Goal: Task Accomplishment & Management: Use online tool/utility

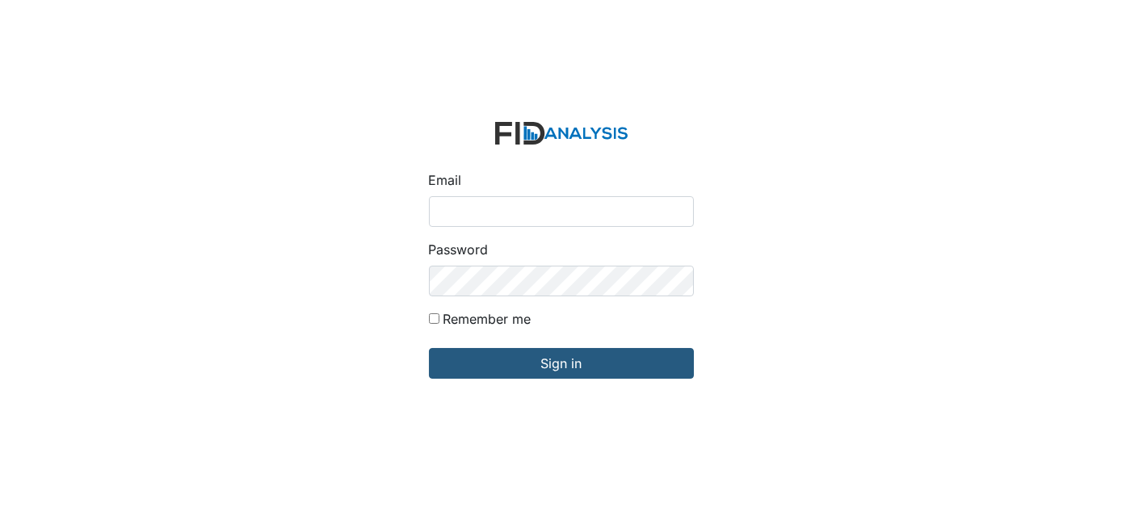
click at [460, 216] on input "Email" at bounding box center [561, 211] width 265 height 31
type input "[EMAIL_ADDRESS][DOMAIN_NAME]"
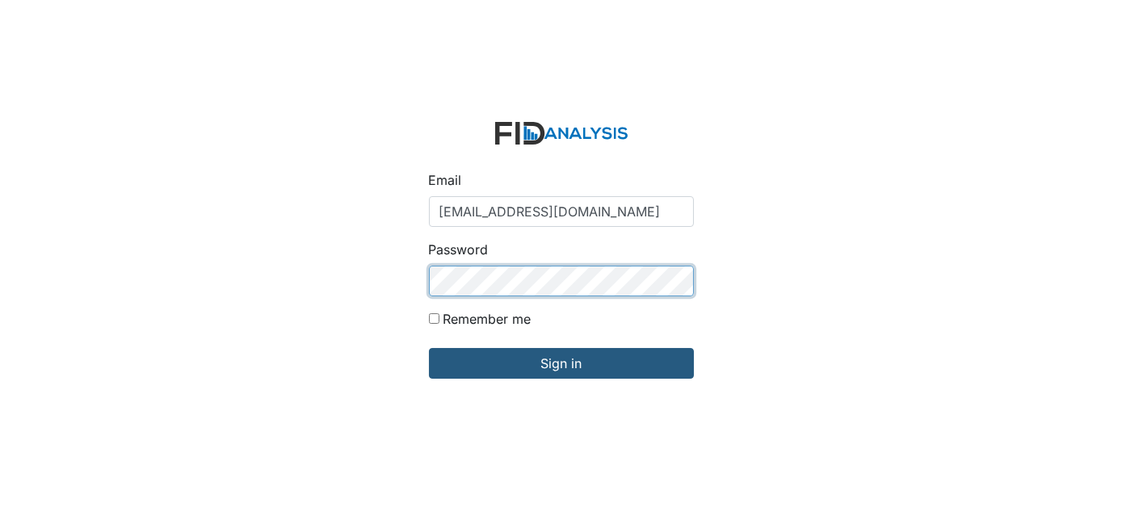
click at [429, 348] on input "Sign in" at bounding box center [561, 363] width 265 height 31
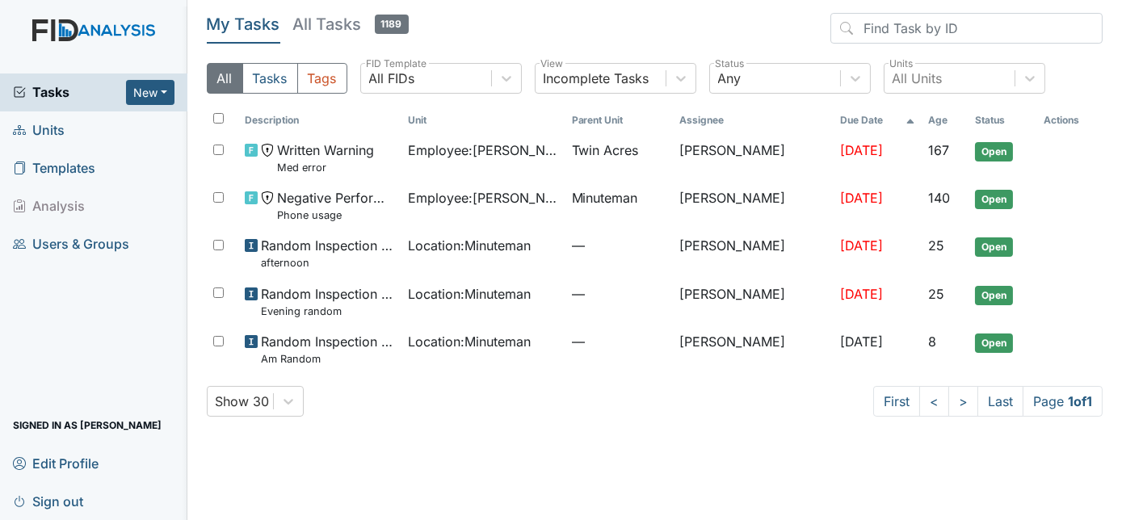
click at [56, 131] on span "Units" at bounding box center [39, 130] width 52 height 25
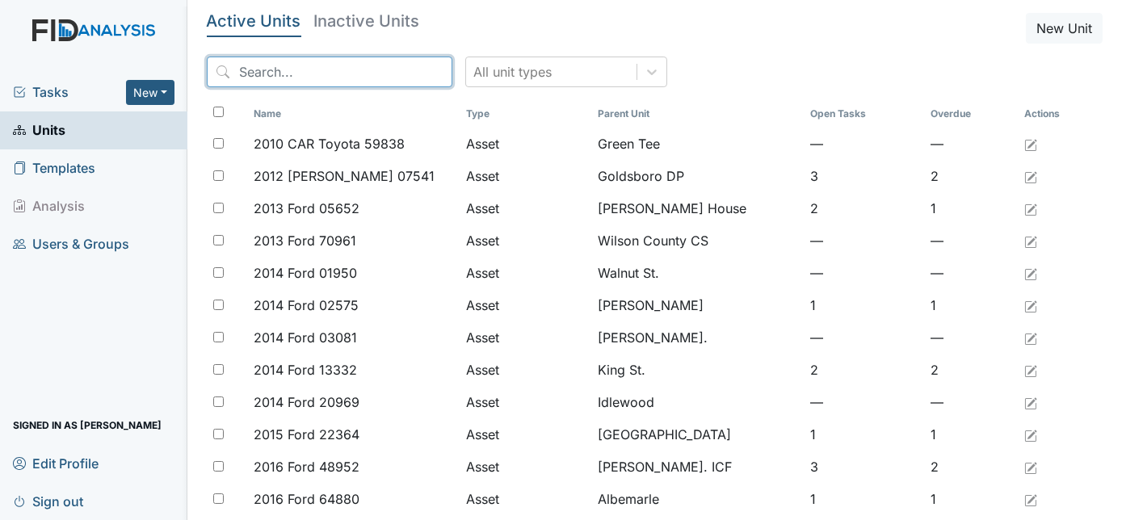
click at [320, 75] on input "search" at bounding box center [330, 72] width 246 height 31
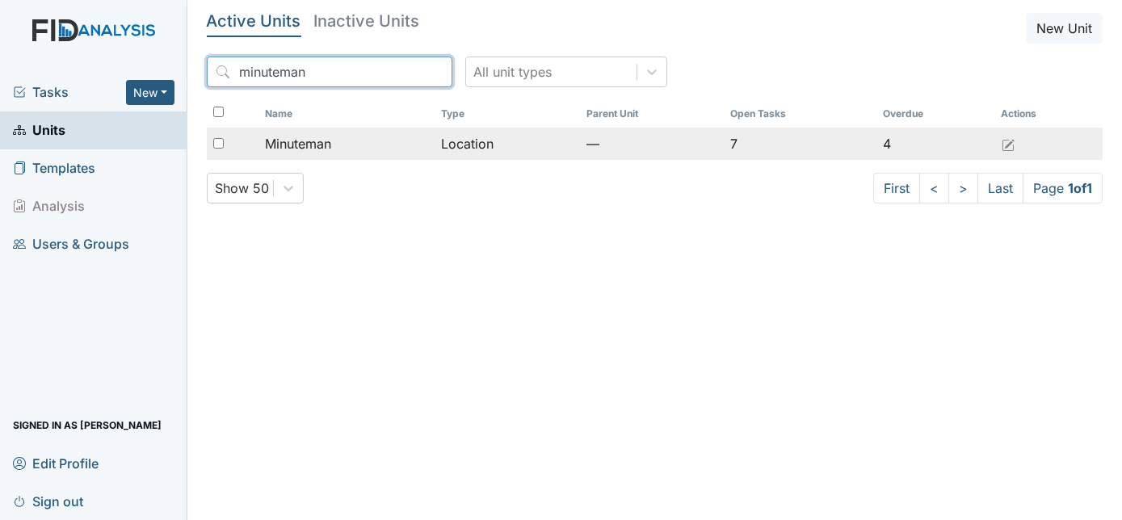
type input "minuteman"
click at [217, 140] on input "checkbox" at bounding box center [218, 143] width 11 height 11
checkbox input "true"
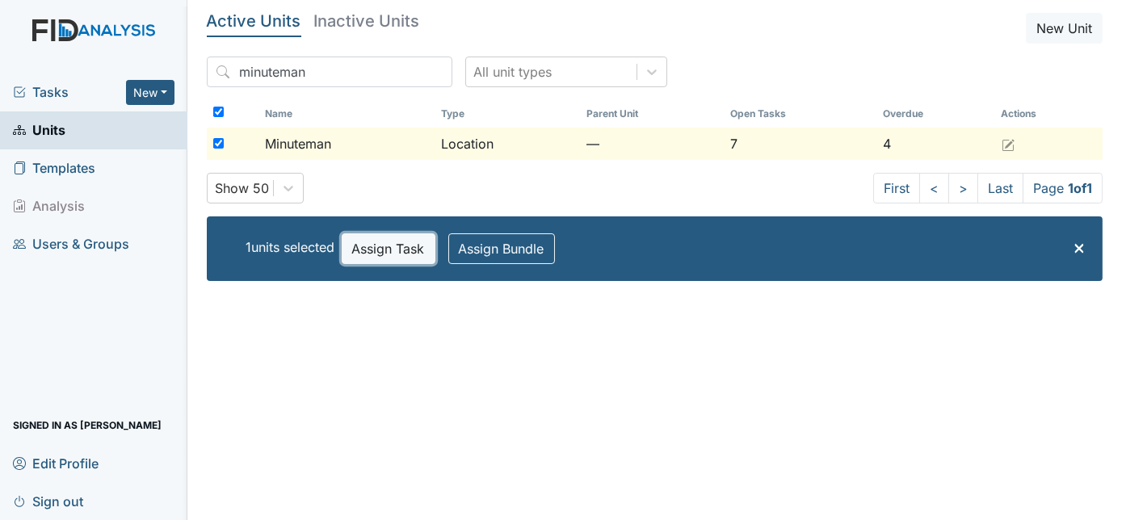
click at [433, 252] on button "Assign Task" at bounding box center [389, 248] width 94 height 31
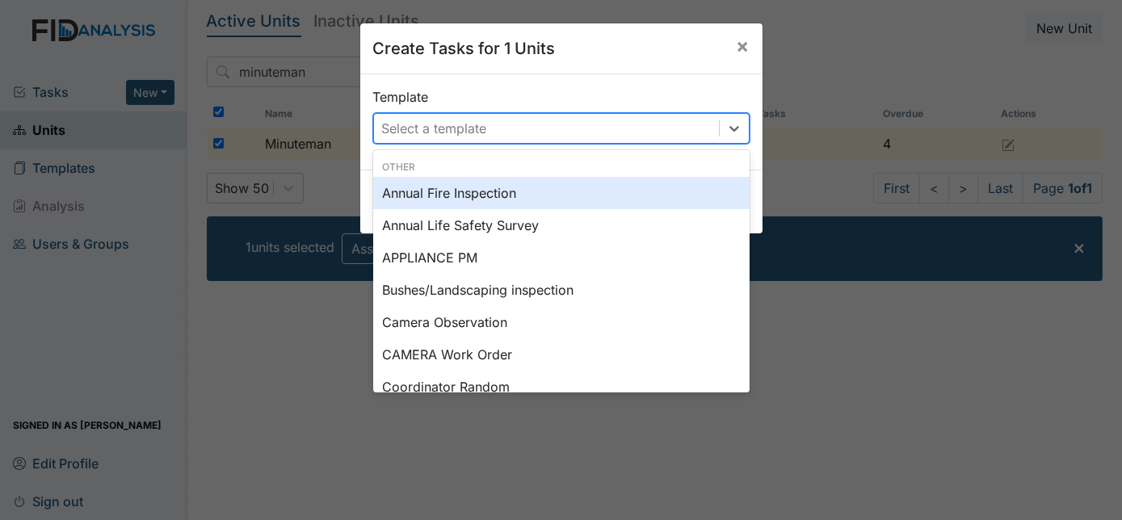
click at [444, 129] on div "Select a template" at bounding box center [434, 128] width 105 height 19
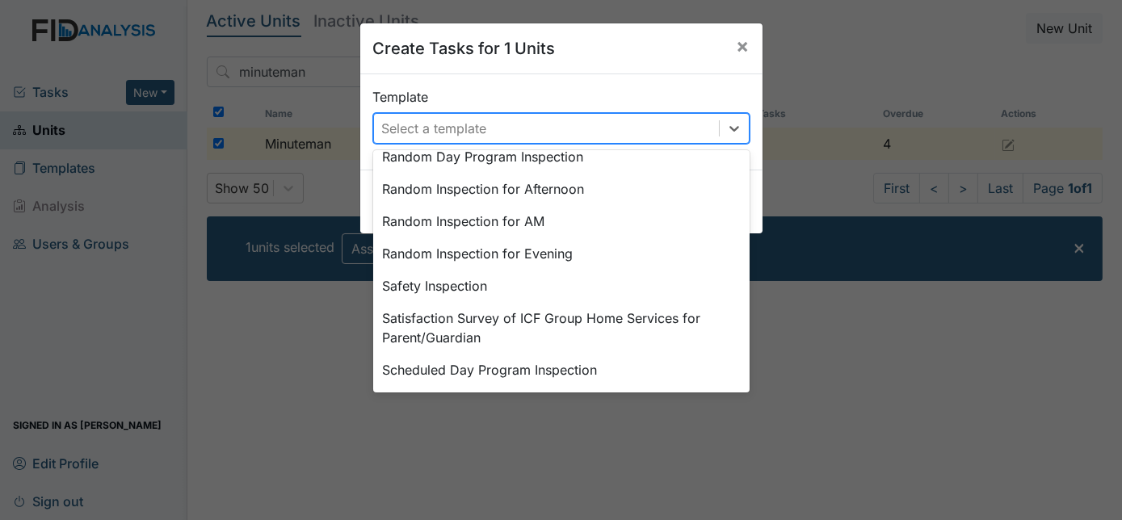
scroll to position [750, 0]
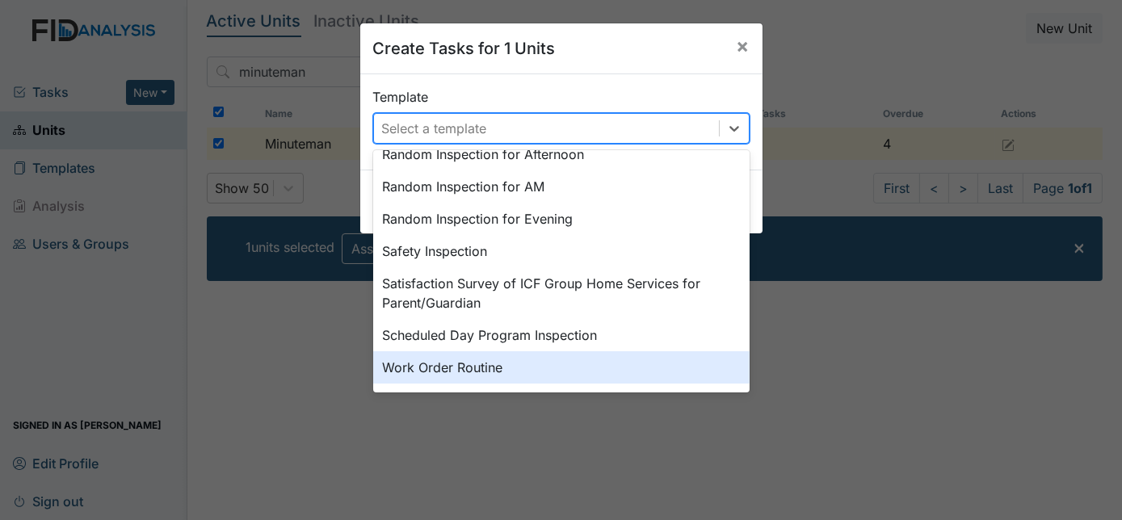
click at [579, 357] on div "Work Order Routine" at bounding box center [561, 367] width 376 height 32
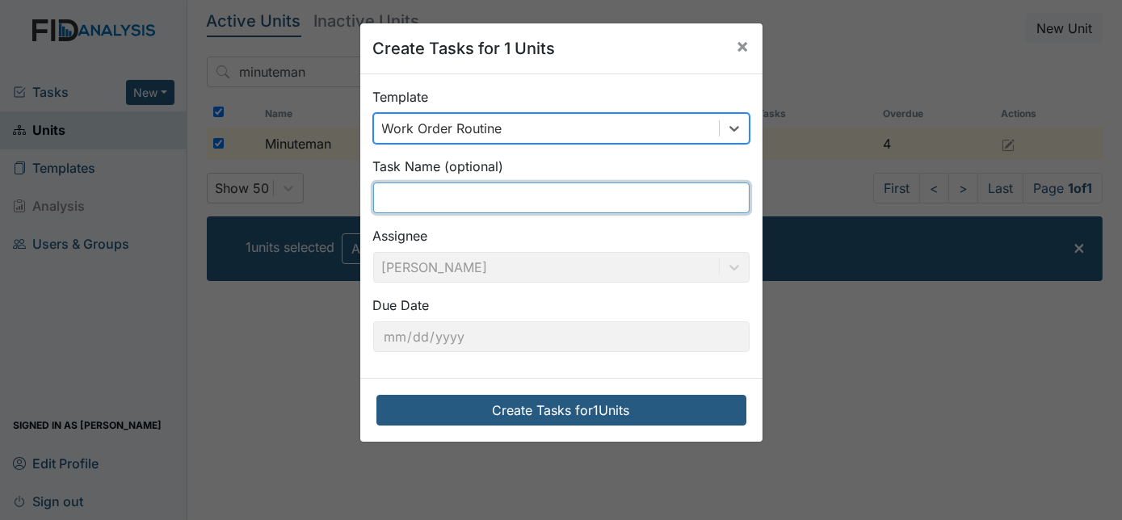
click at [466, 195] on input "text" at bounding box center [561, 198] width 376 height 31
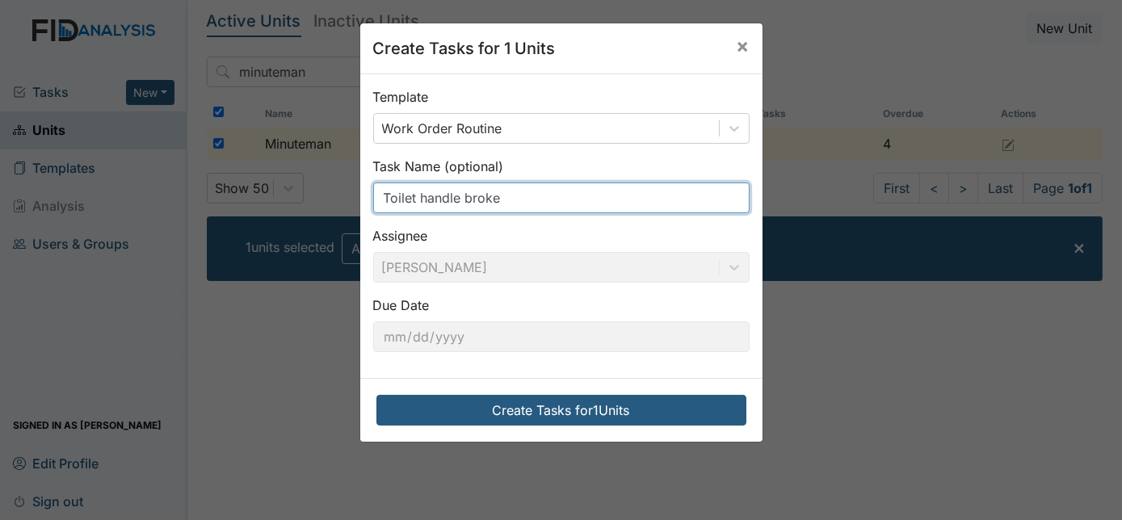
click at [376, 198] on input "Toilet handle broke" at bounding box center [561, 198] width 376 height 31
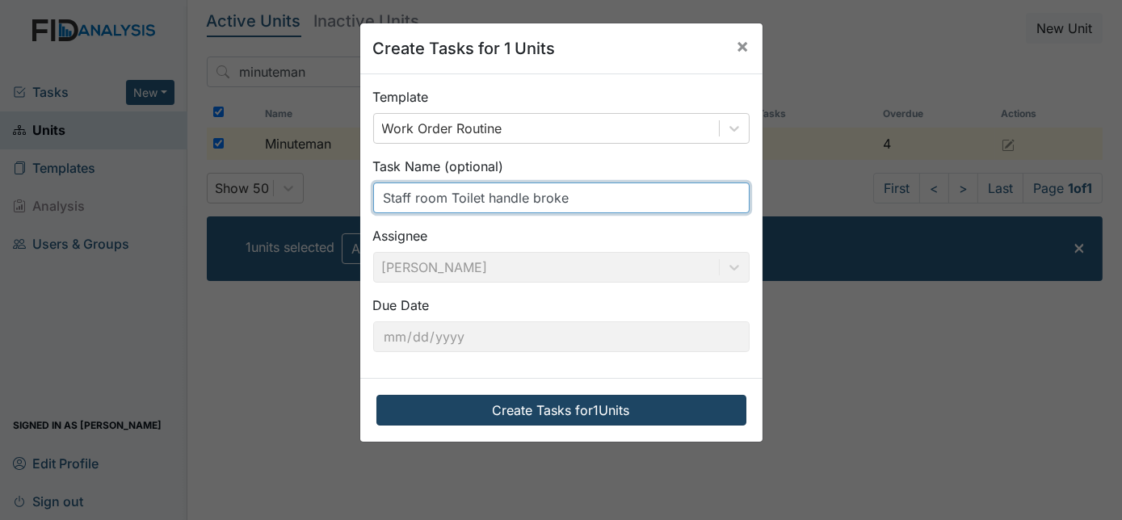
type input "Staff room Toilet handle broke"
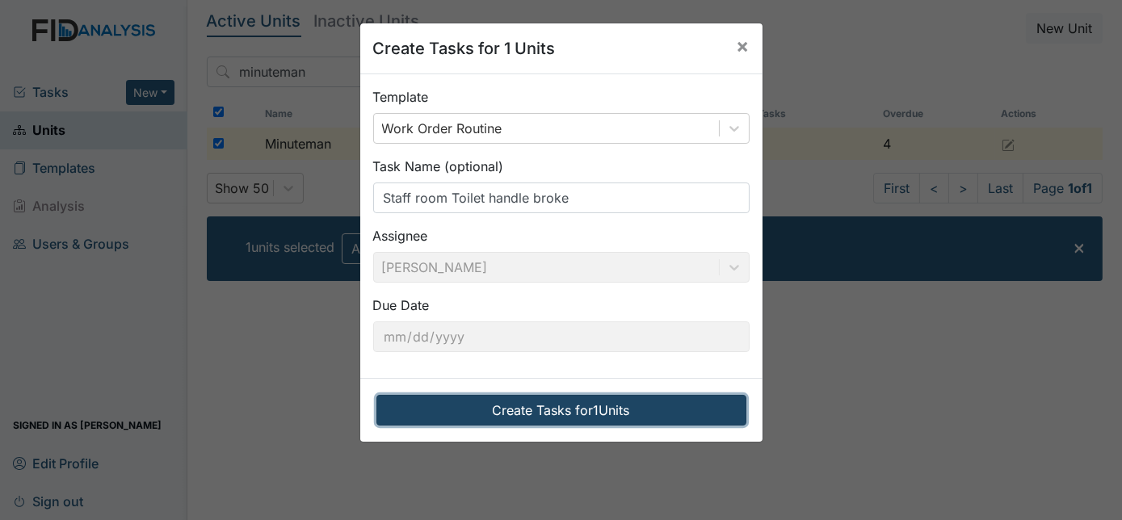
click at [510, 407] on button "Create Tasks for 1 Units" at bounding box center [561, 410] width 370 height 31
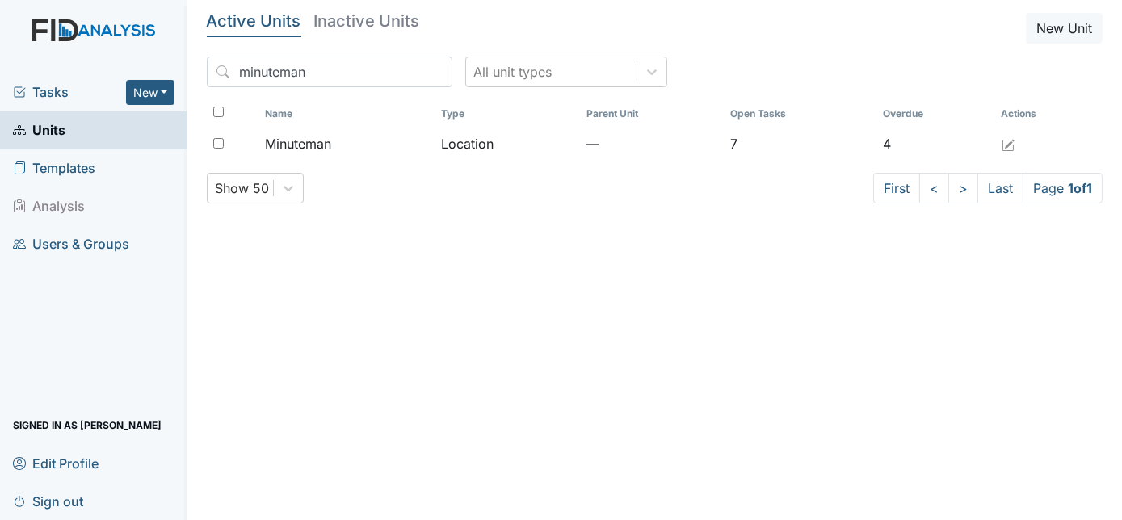
click at [66, 85] on span "Tasks" at bounding box center [69, 91] width 113 height 19
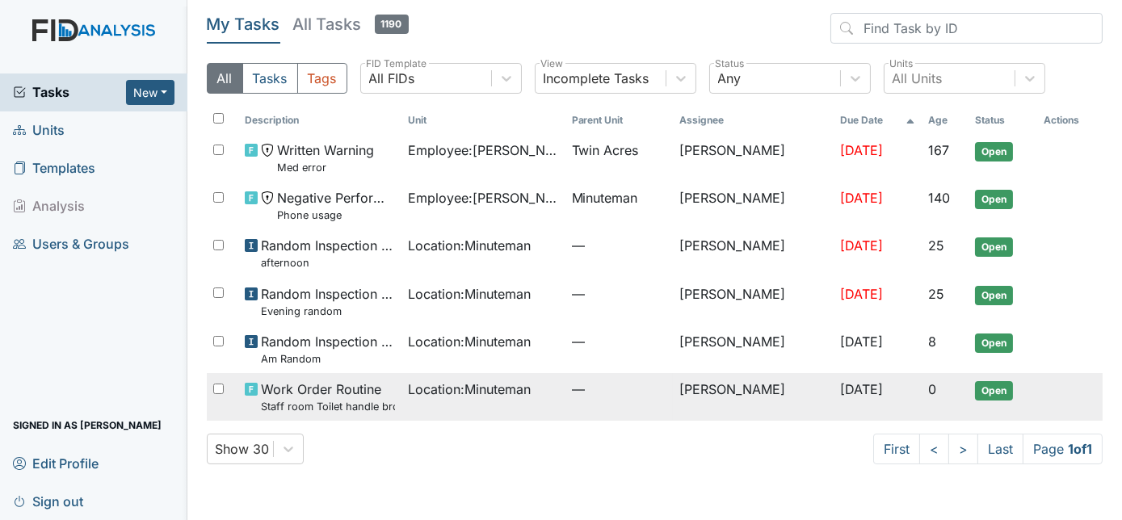
click at [401, 405] on td "Location : Minuteman" at bounding box center [482, 397] width 163 height 48
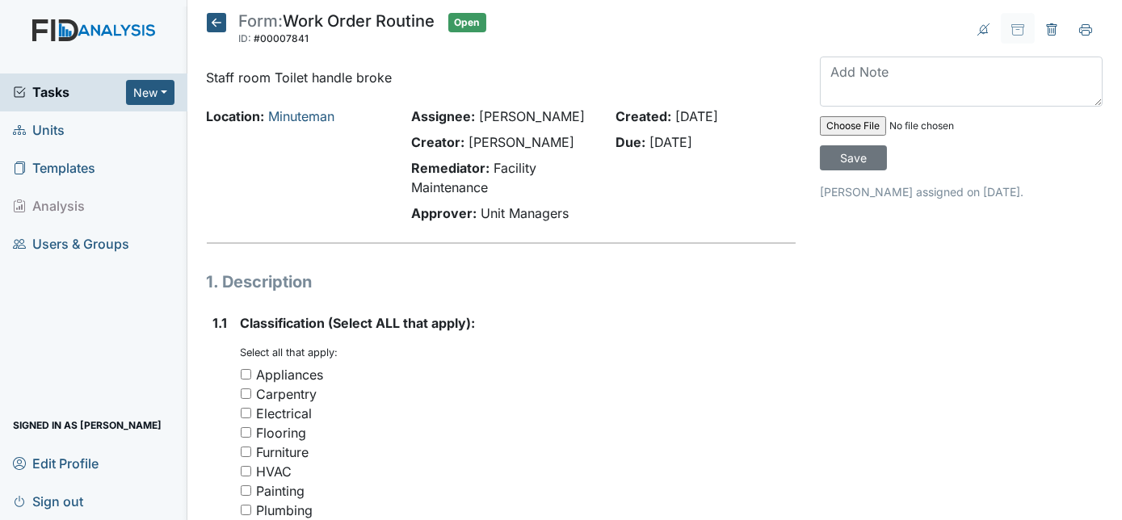
click at [310, 201] on div "Location: Minuteman" at bounding box center [297, 168] width 204 height 123
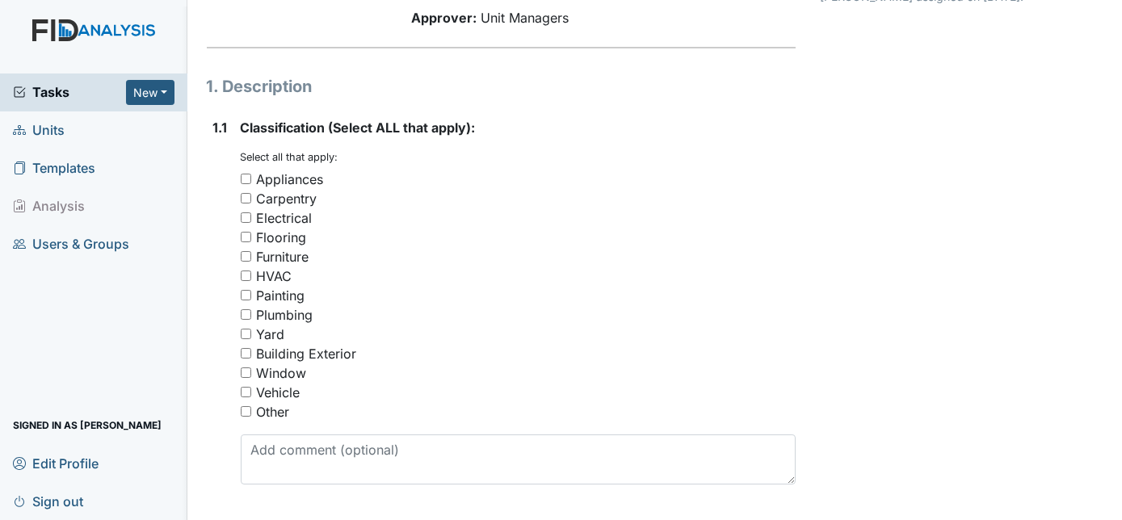
scroll to position [205, 0]
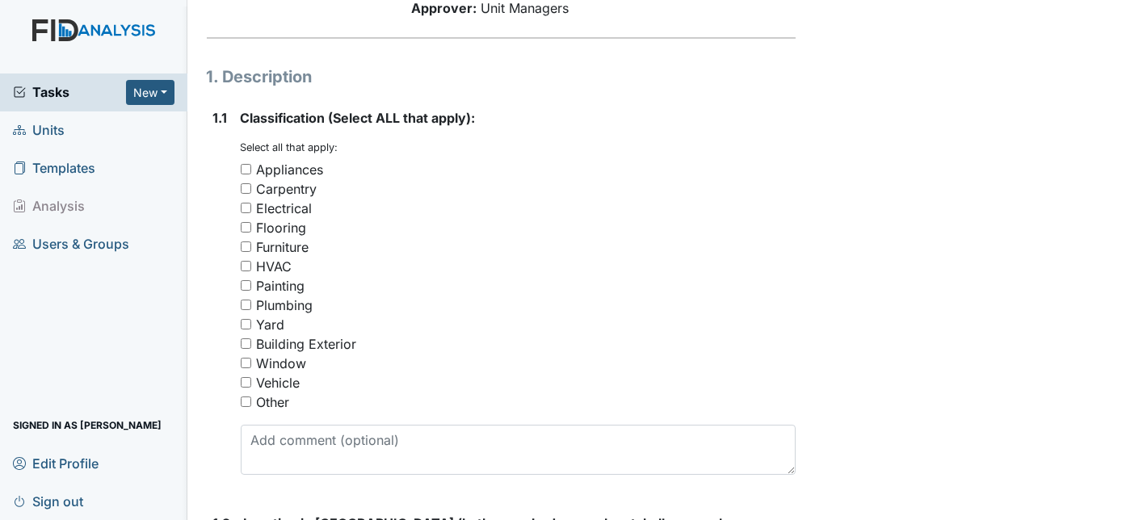
click at [246, 404] on input "Other" at bounding box center [246, 402] width 11 height 11
checkbox input "true"
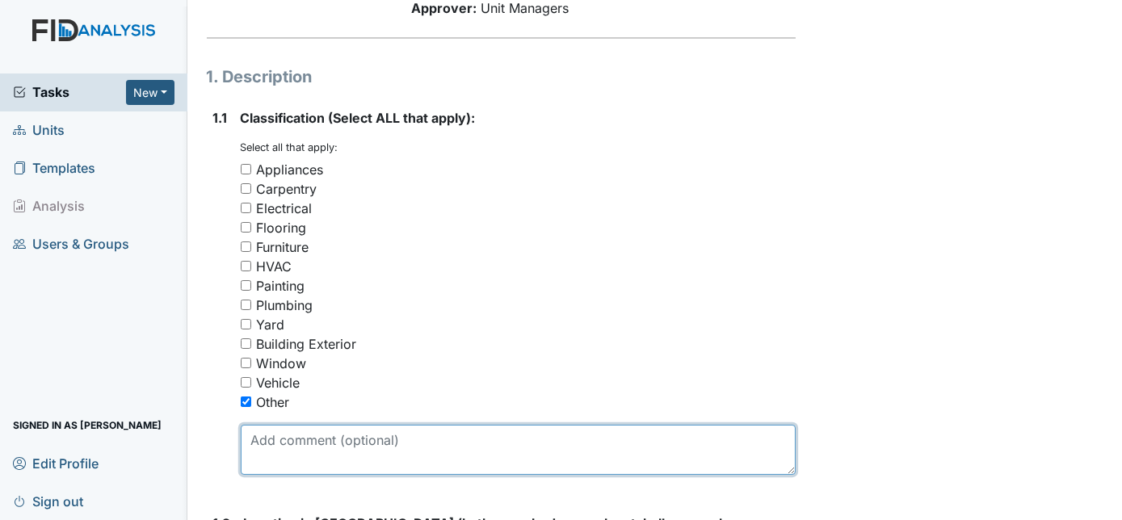
click at [267, 452] on textarea at bounding box center [519, 450] width 556 height 50
click at [267, 452] on textarea "S" at bounding box center [519, 450] width 556 height 50
type textarea "Staff room toilet handle broke"
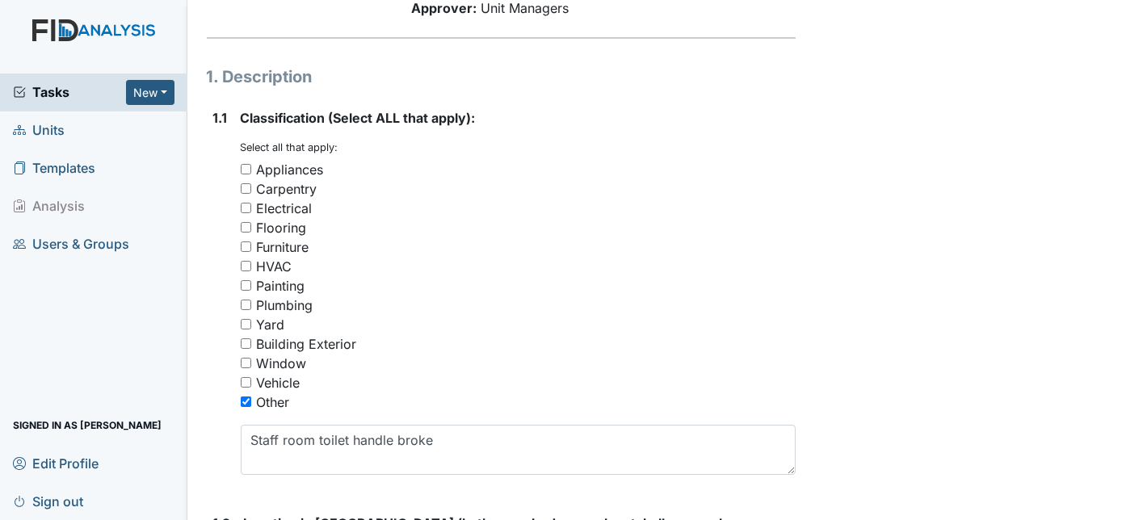
click at [482, 375] on div "Vehicle" at bounding box center [519, 382] width 556 height 19
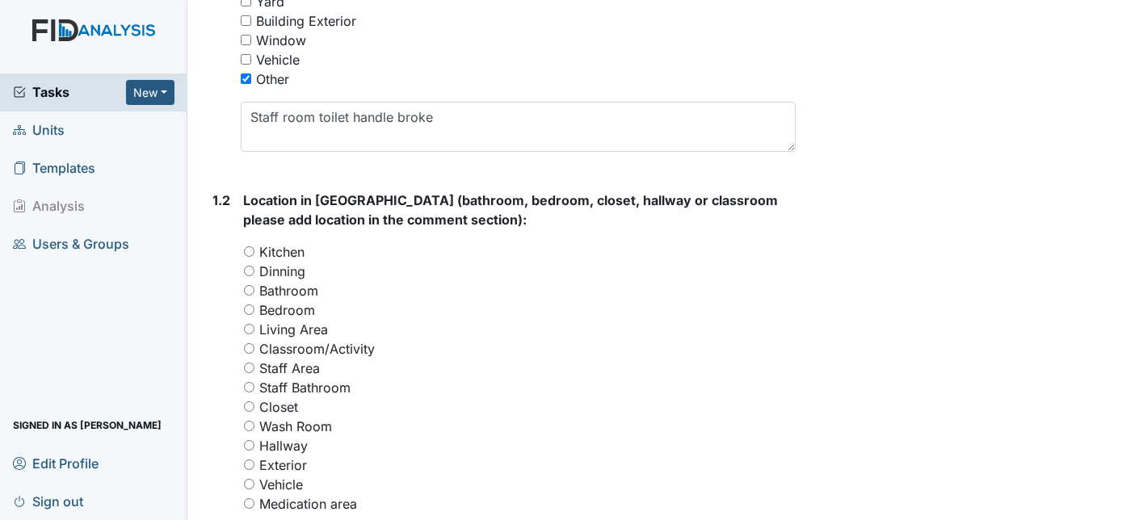
scroll to position [557, 0]
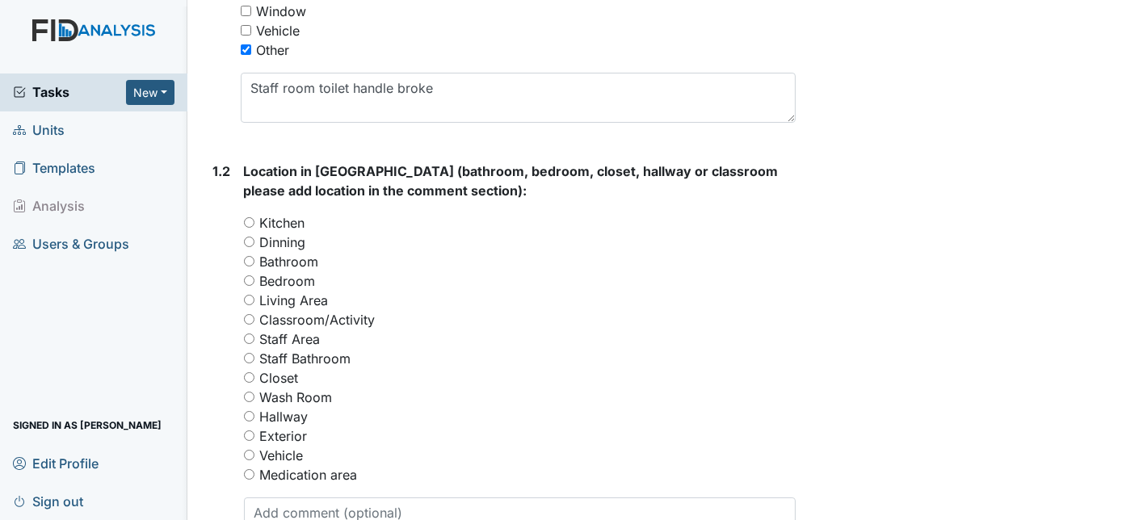
click at [246, 358] on input "Staff Bathroom" at bounding box center [249, 358] width 11 height 11
radio input "true"
click at [195, 408] on div "Form: Work Order Routine ID: #00007841 Open Autosaving... Staff room Toilet han…" at bounding box center [502, 329] width 614 height 1746
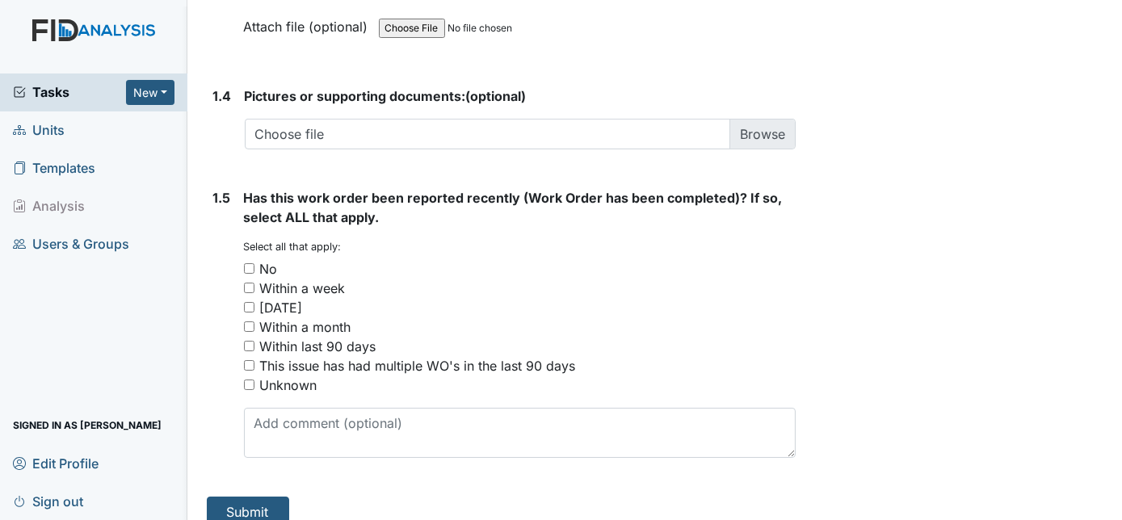
scroll to position [1233, 0]
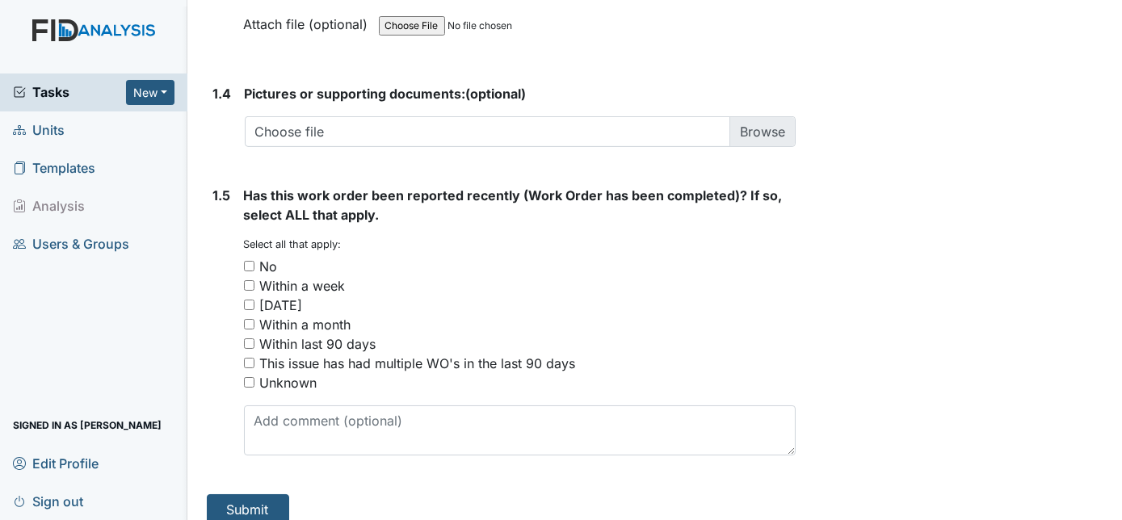
click at [245, 261] on input "No" at bounding box center [249, 266] width 11 height 11
checkbox input "true"
click at [276, 506] on button "Submit" at bounding box center [248, 509] width 82 height 31
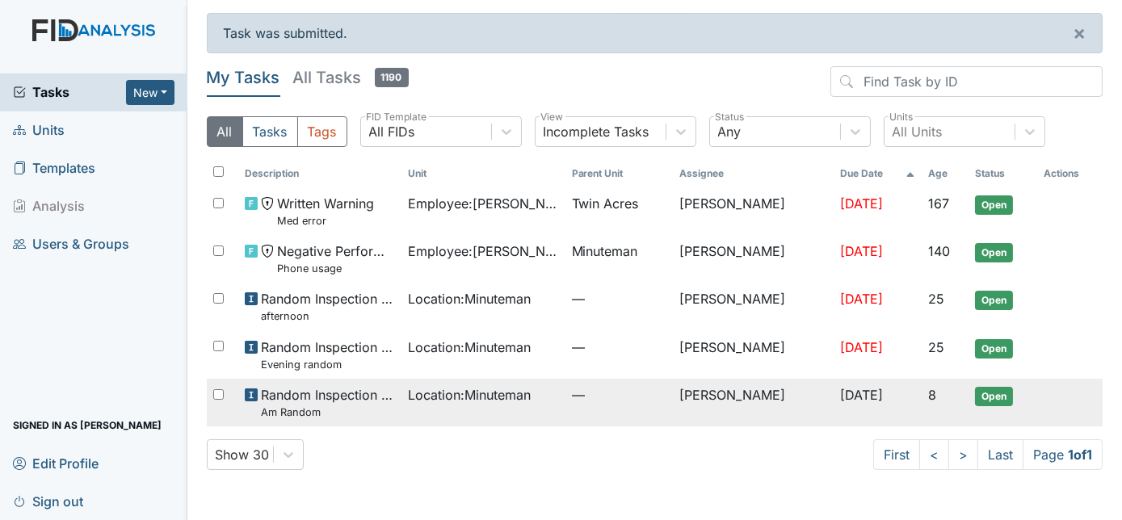
click at [540, 395] on div "Location : Minuteman" at bounding box center [483, 394] width 150 height 19
